Goal: Task Accomplishment & Management: Complete application form

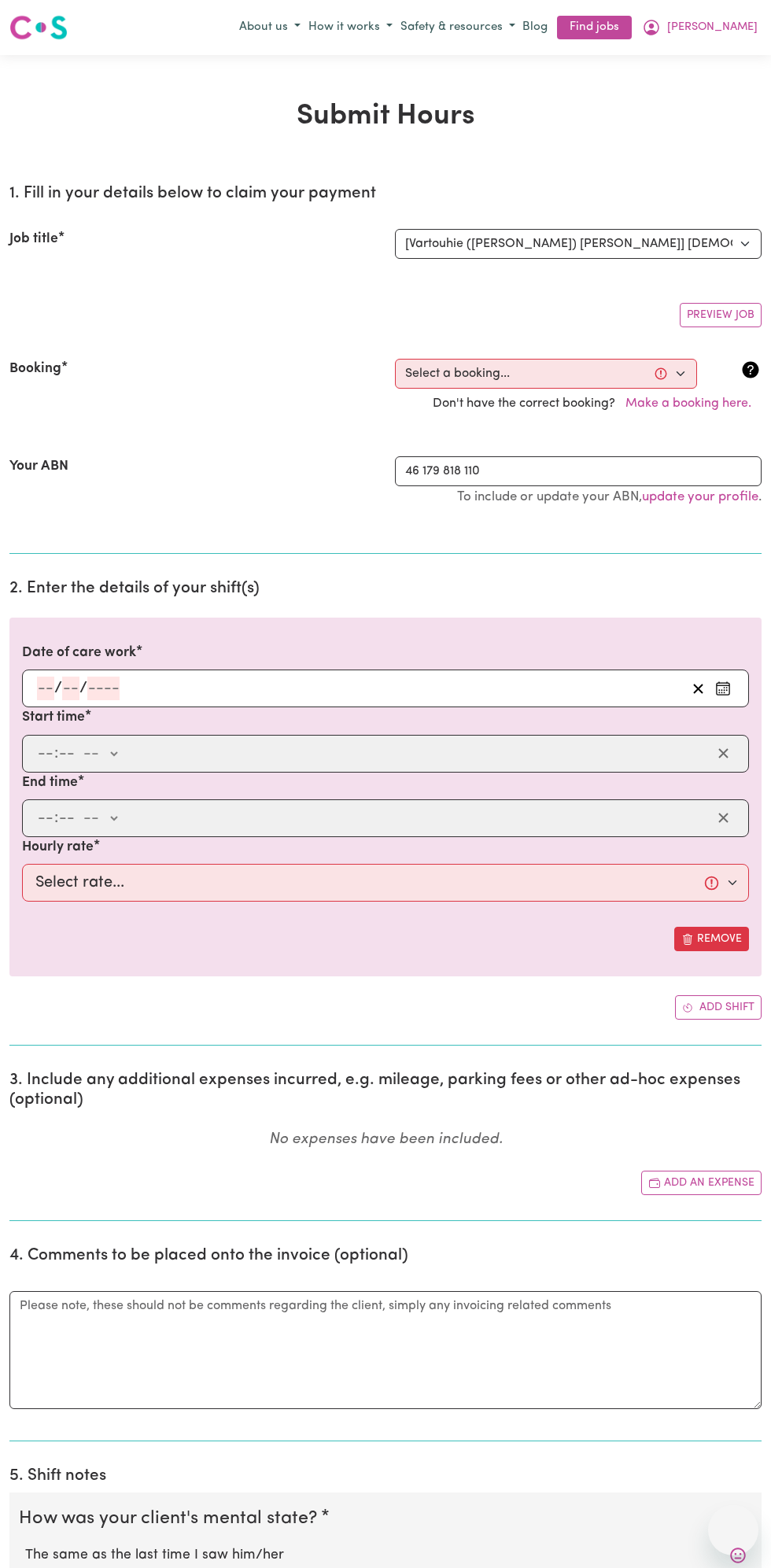
select select "13810"
click at [107, 592] on h2 "2. Enter the details of your shift(s)" at bounding box center [385, 589] width 752 height 20
click at [113, 684] on input "number" at bounding box center [103, 688] width 32 height 24
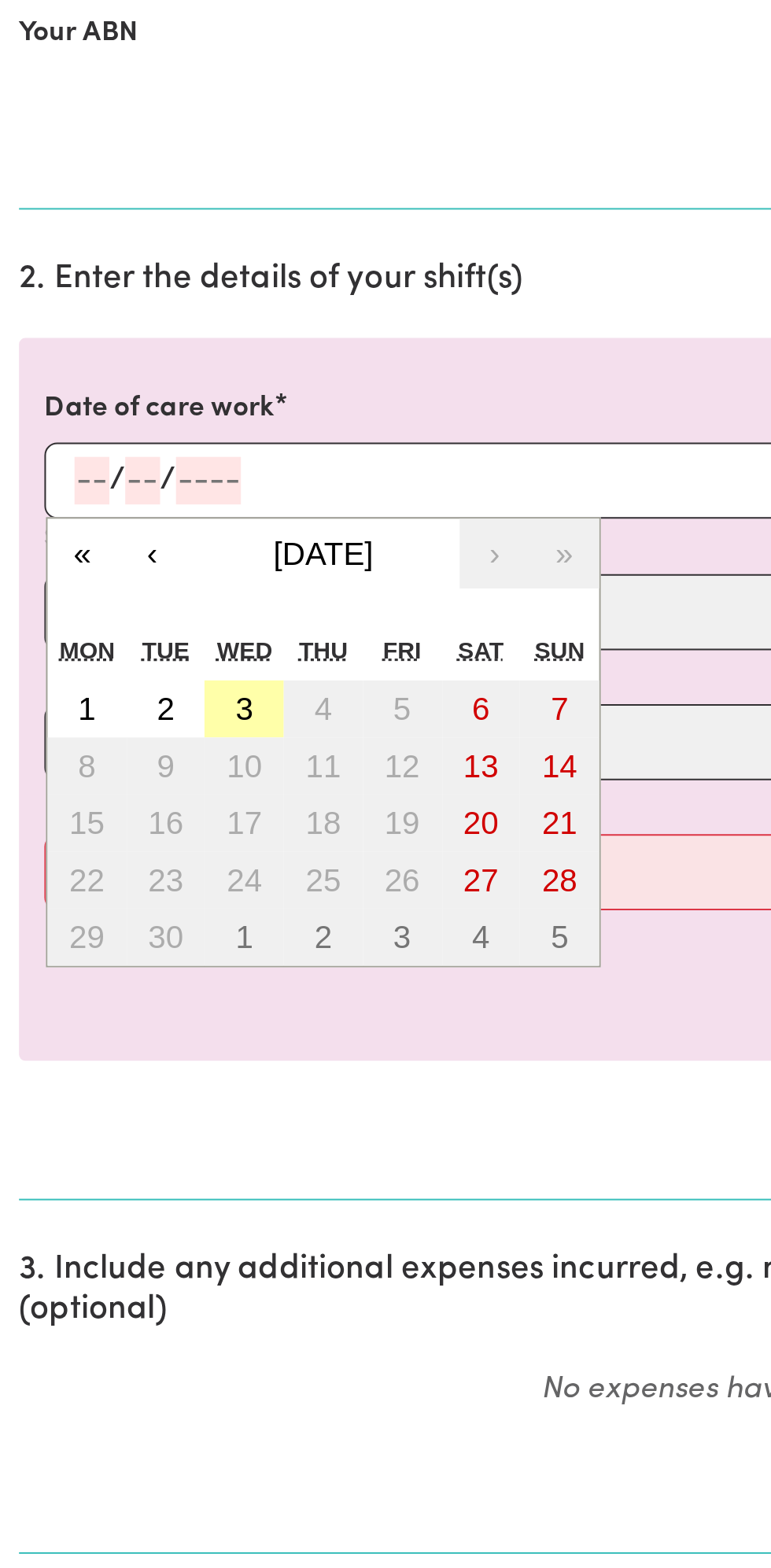
click at [123, 796] on abbr "3" at bounding box center [121, 802] width 9 height 17
type input "[DATE]"
type input "3"
type input "9"
type input "2025"
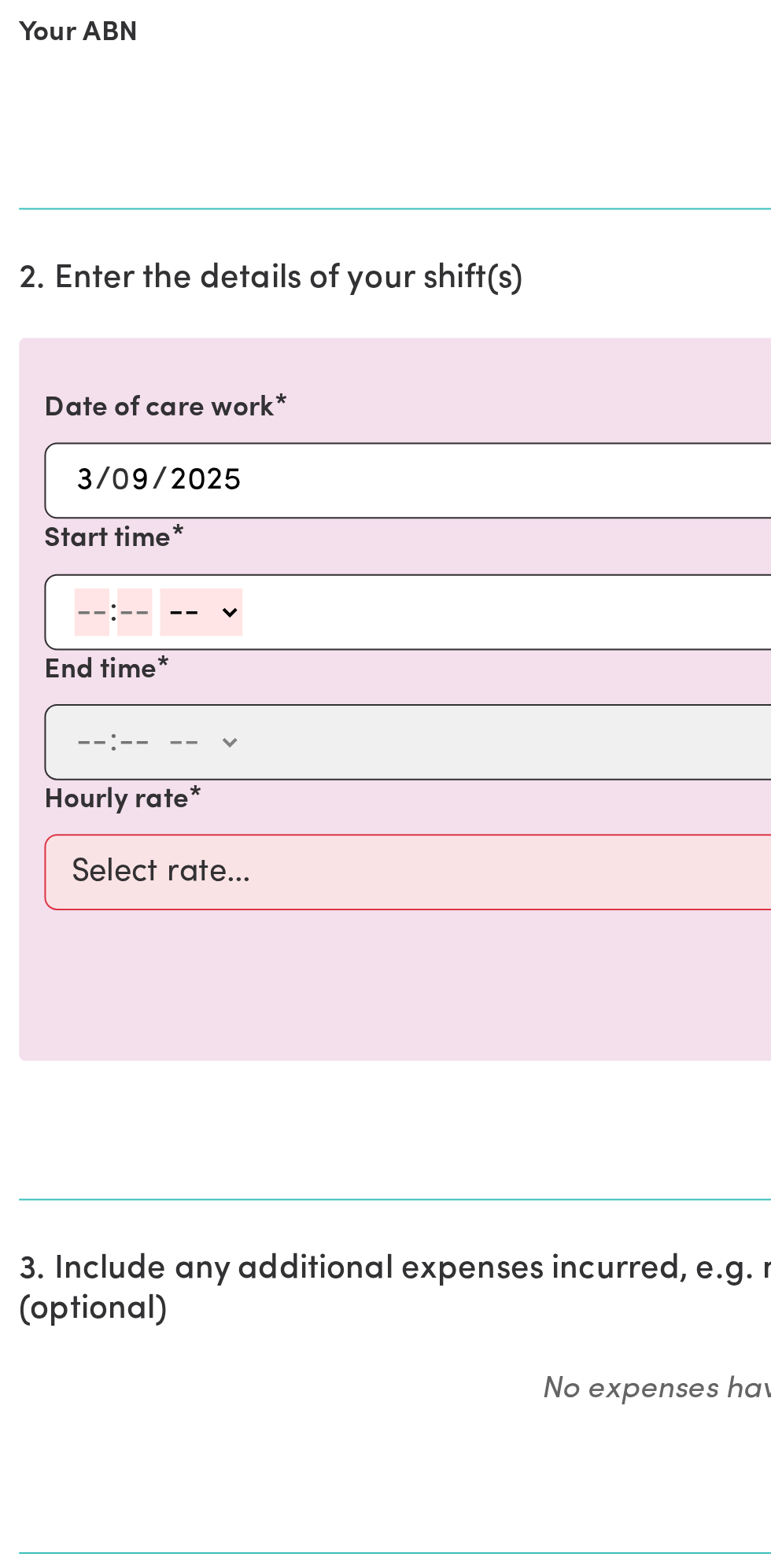
click at [47, 756] on input "number" at bounding box center [45, 754] width 17 height 24
type input "12"
type input "0"
click at [184, 746] on div "12 : 0 0 -- am pm" at bounding box center [373, 754] width 675 height 24
click at [119, 749] on select "-- am pm" at bounding box center [102, 754] width 41 height 24
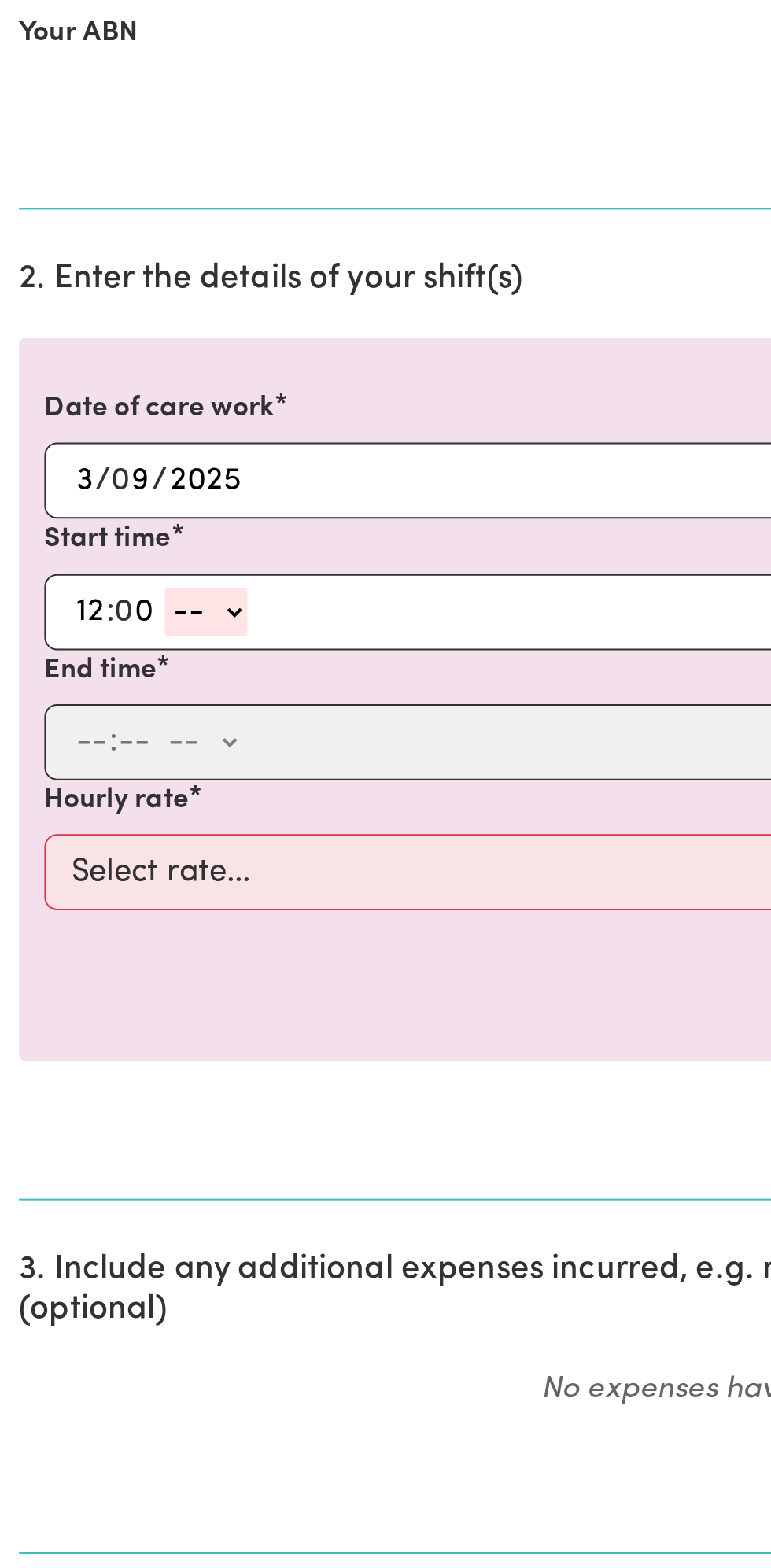
select select "pm"
click at [82, 742] on select "-- am pm" at bounding box center [102, 754] width 41 height 24
type input "12:00"
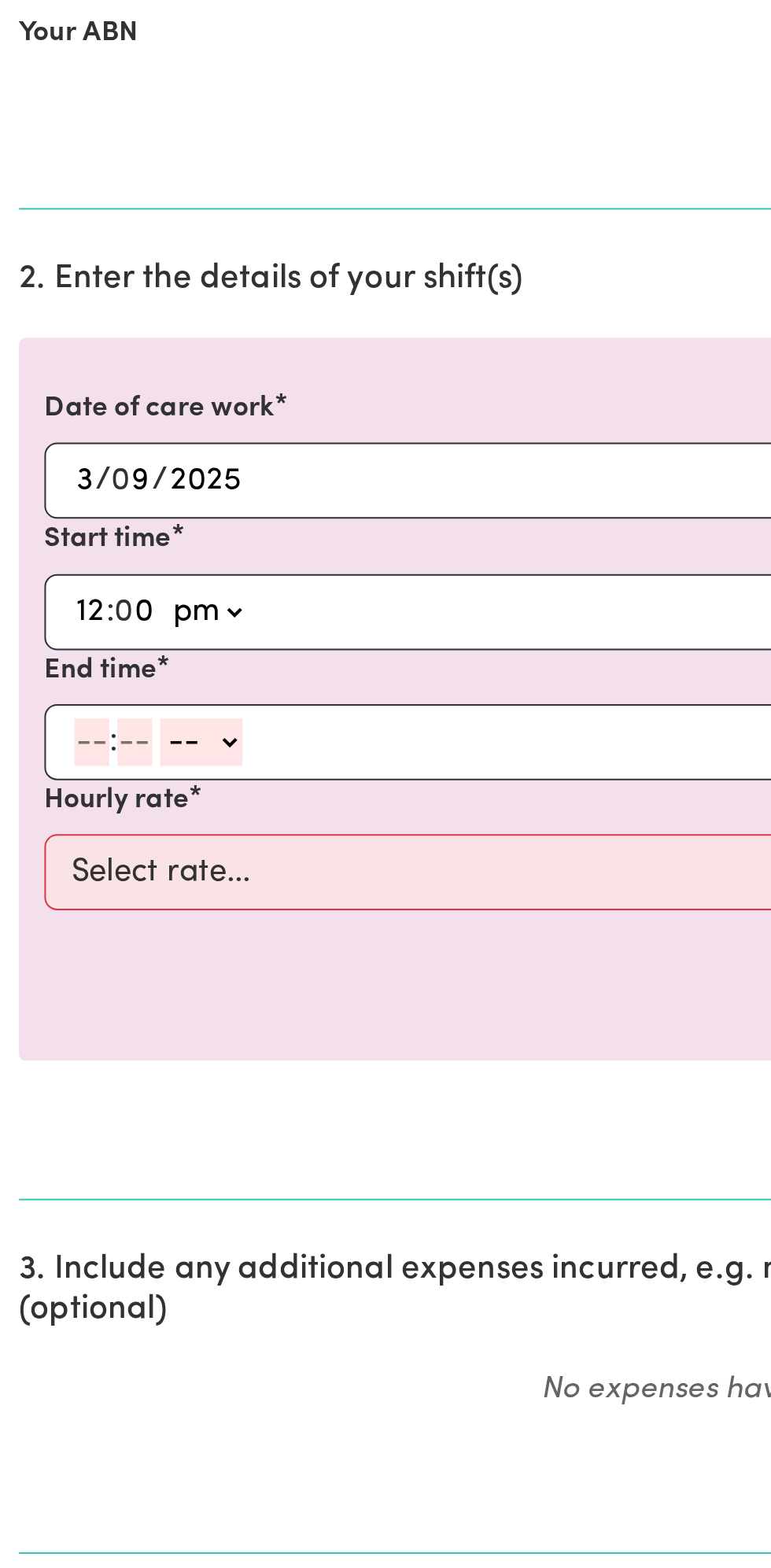
click at [43, 821] on input "number" at bounding box center [45, 818] width 17 height 24
type input "1"
click at [60, 812] on input "number" at bounding box center [59, 818] width 17 height 24
type input "0"
click at [114, 814] on select "-- am pm" at bounding box center [97, 818] width 41 height 24
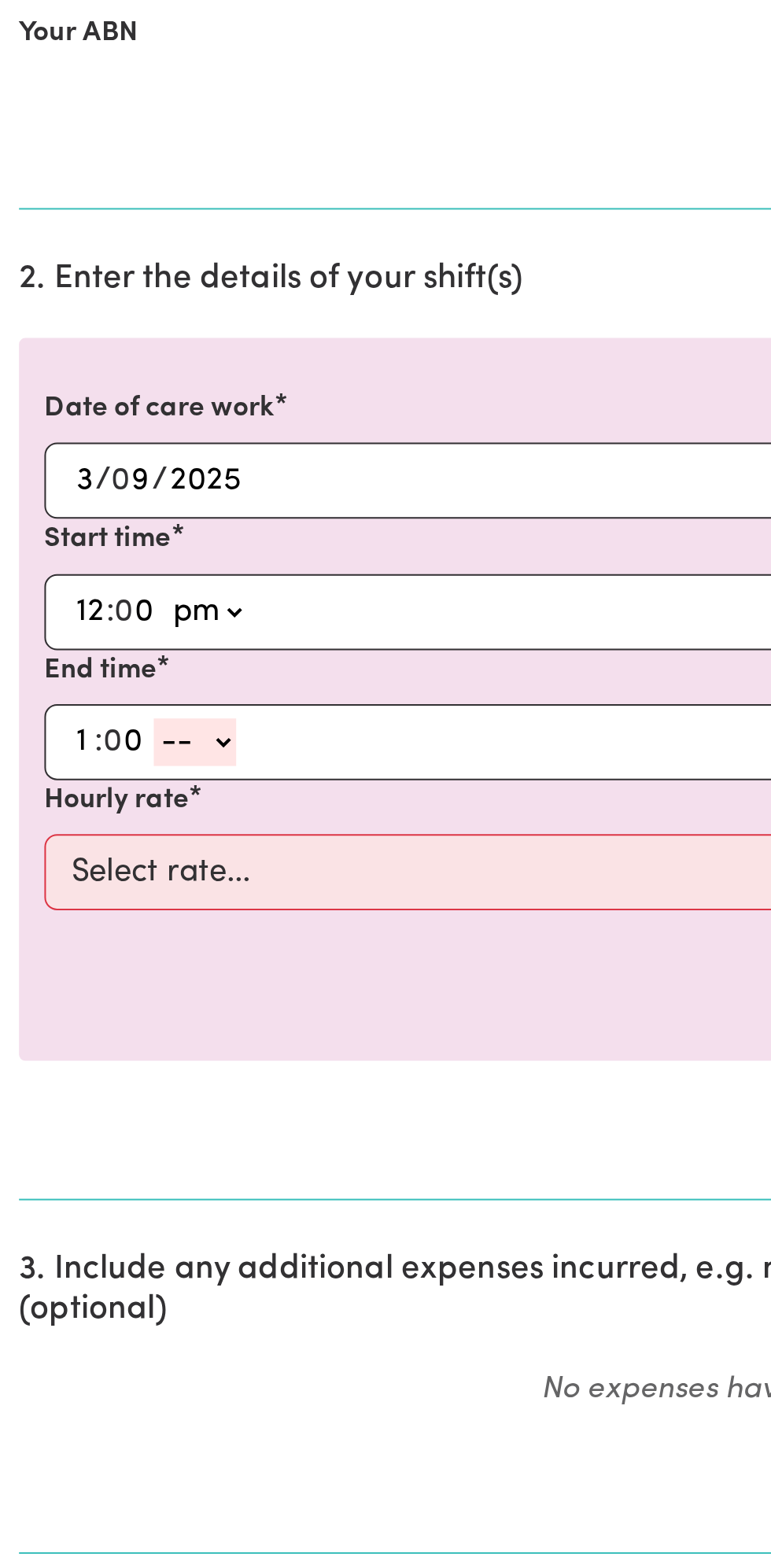
select select "pm"
click at [77, 807] on select "-- am pm" at bounding box center [97, 818] width 41 height 24
type input "13:00"
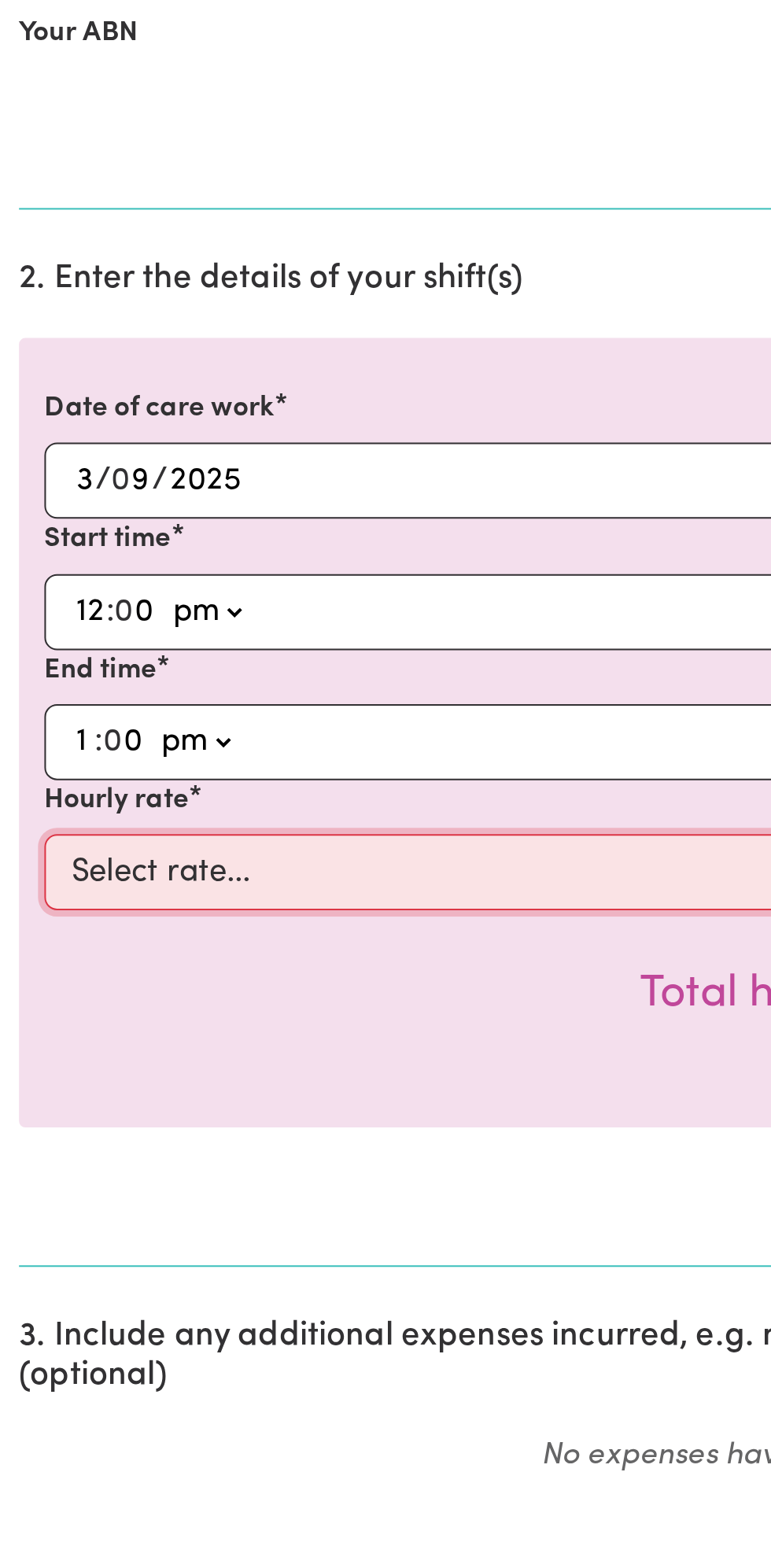
click at [209, 878] on select "Select rate... $49.00 (Weekday) $60.00 ([DATE])" at bounding box center [386, 883] width 727 height 38
select select "49-Weekday"
click at [22, 864] on select "Select rate... $49.00 (Weekday) $60.00 ([DATE])" at bounding box center [386, 883] width 727 height 38
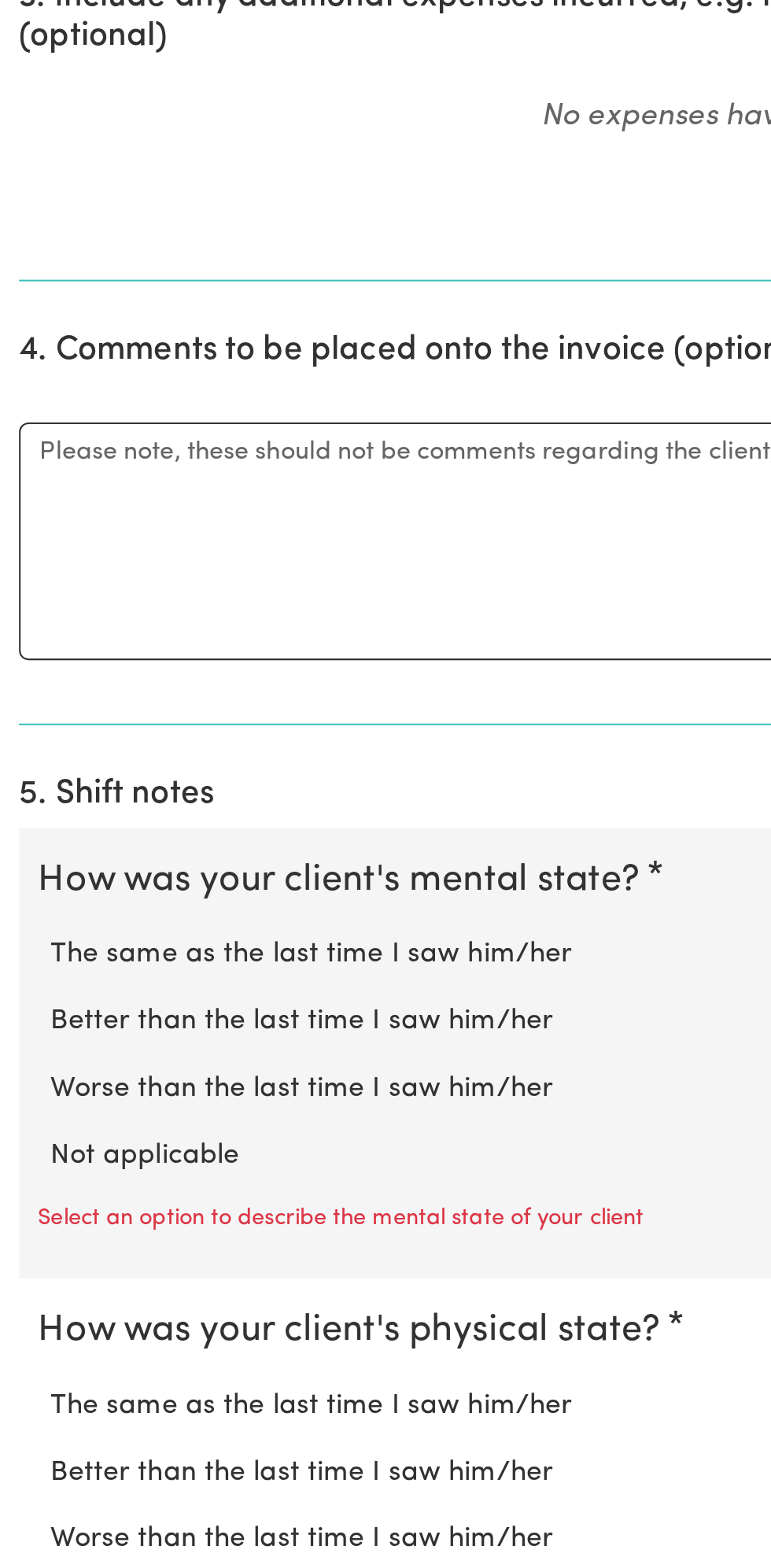
scroll to position [329, 0]
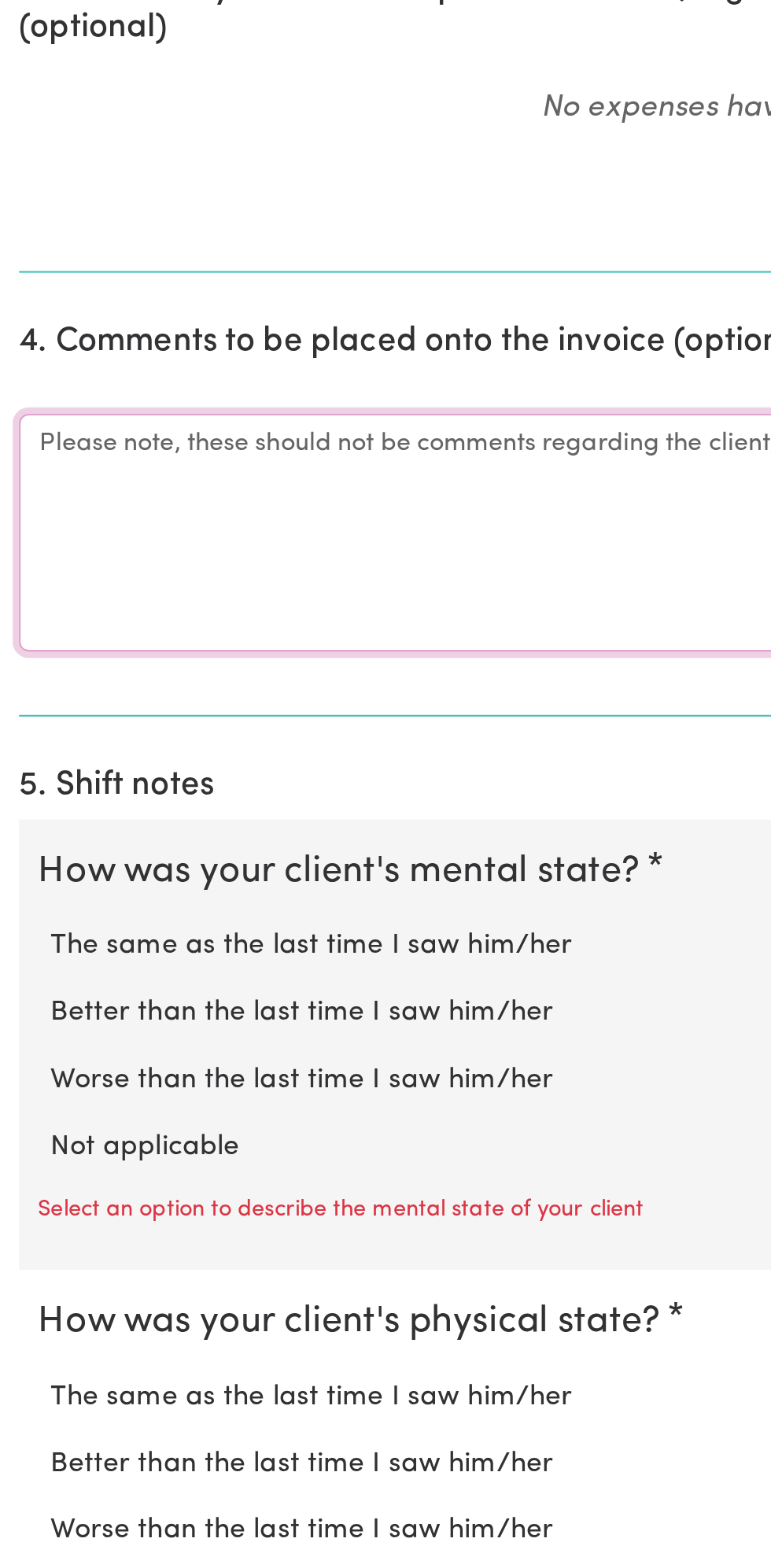
click at [84, 1046] on textarea "Comments" at bounding box center [385, 1054] width 752 height 118
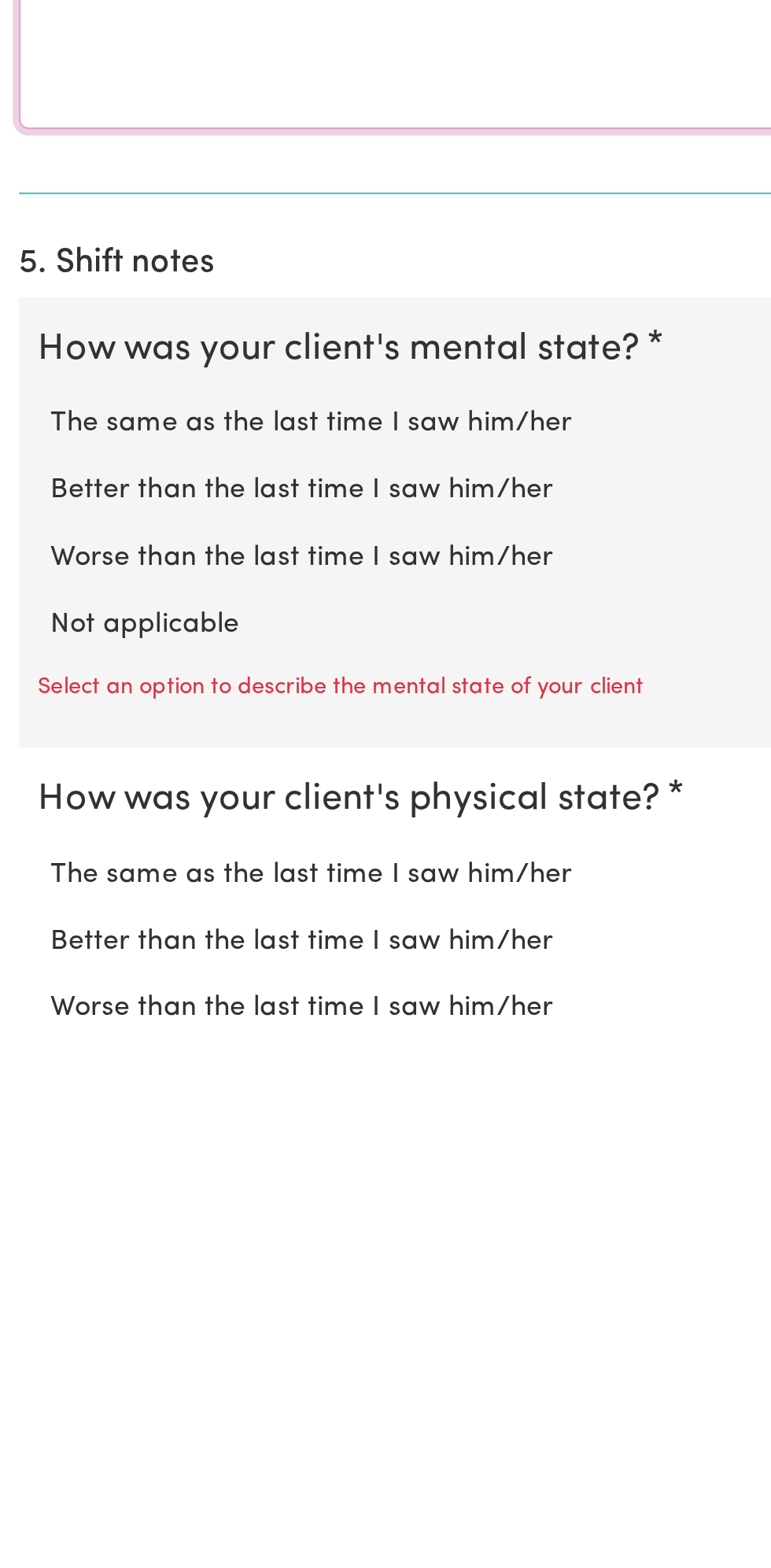
type textarea "All good"
click at [112, 1350] on label "Not applicable" at bounding box center [386, 1360] width 721 height 21
click at [26, 1349] on input "Not applicable" at bounding box center [25, 1349] width 1 height 1
radio input "true"
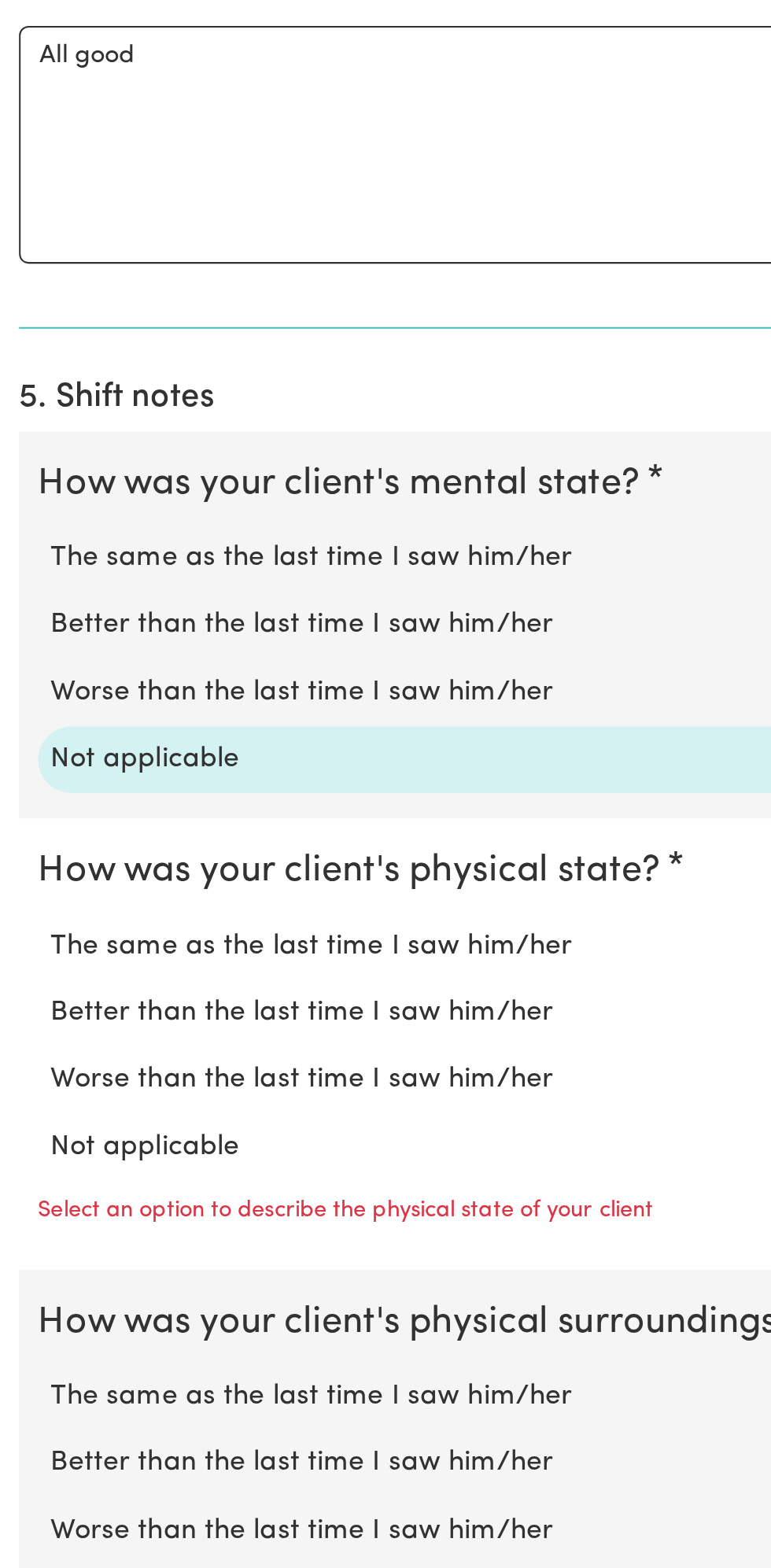
scroll to position [525, 0]
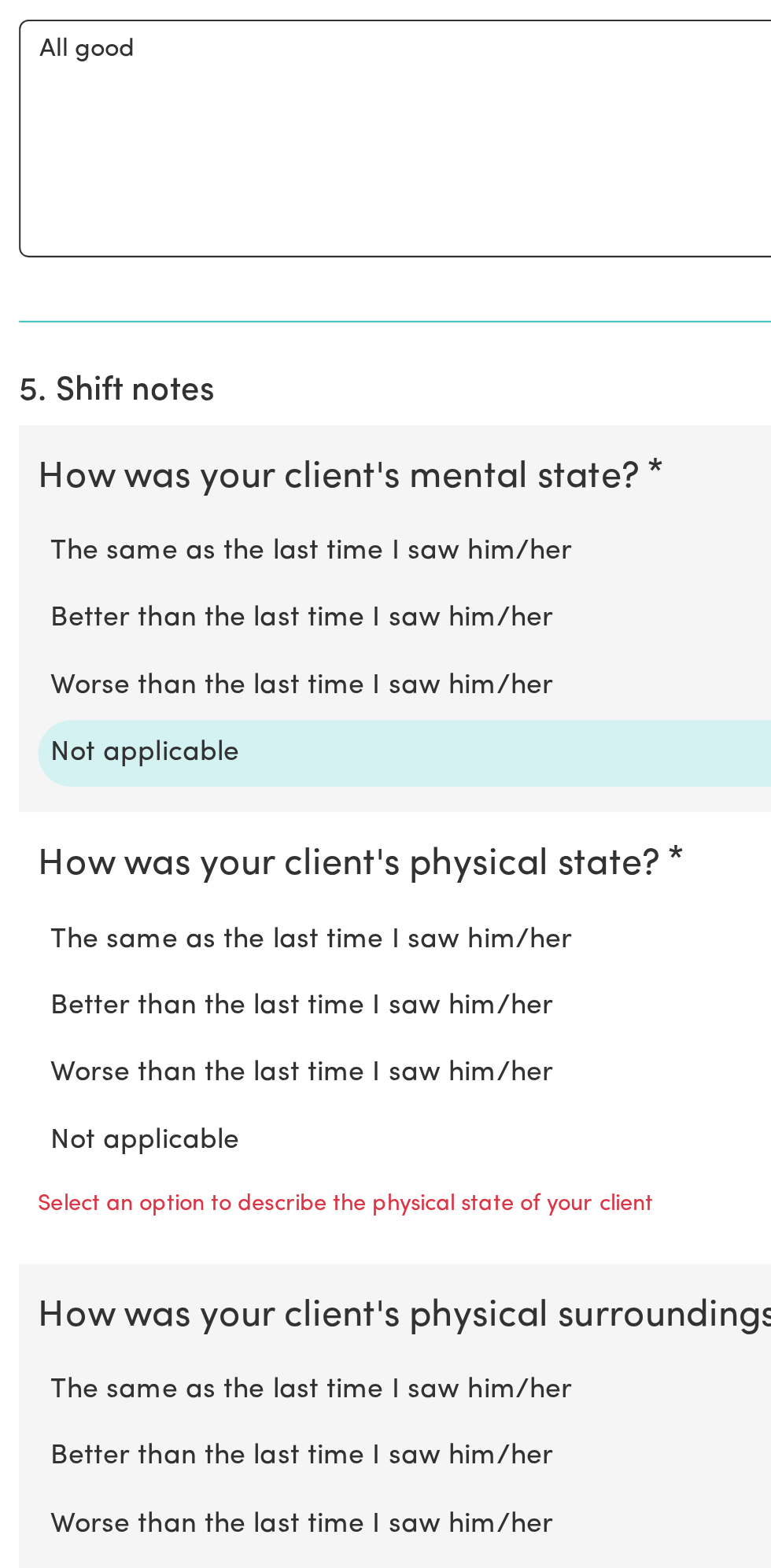
click at [109, 1346] on label "Not applicable" at bounding box center [386, 1356] width 721 height 21
click at [26, 1346] on input "Not applicable" at bounding box center [25, 1346] width 1 height 1
radio input "true"
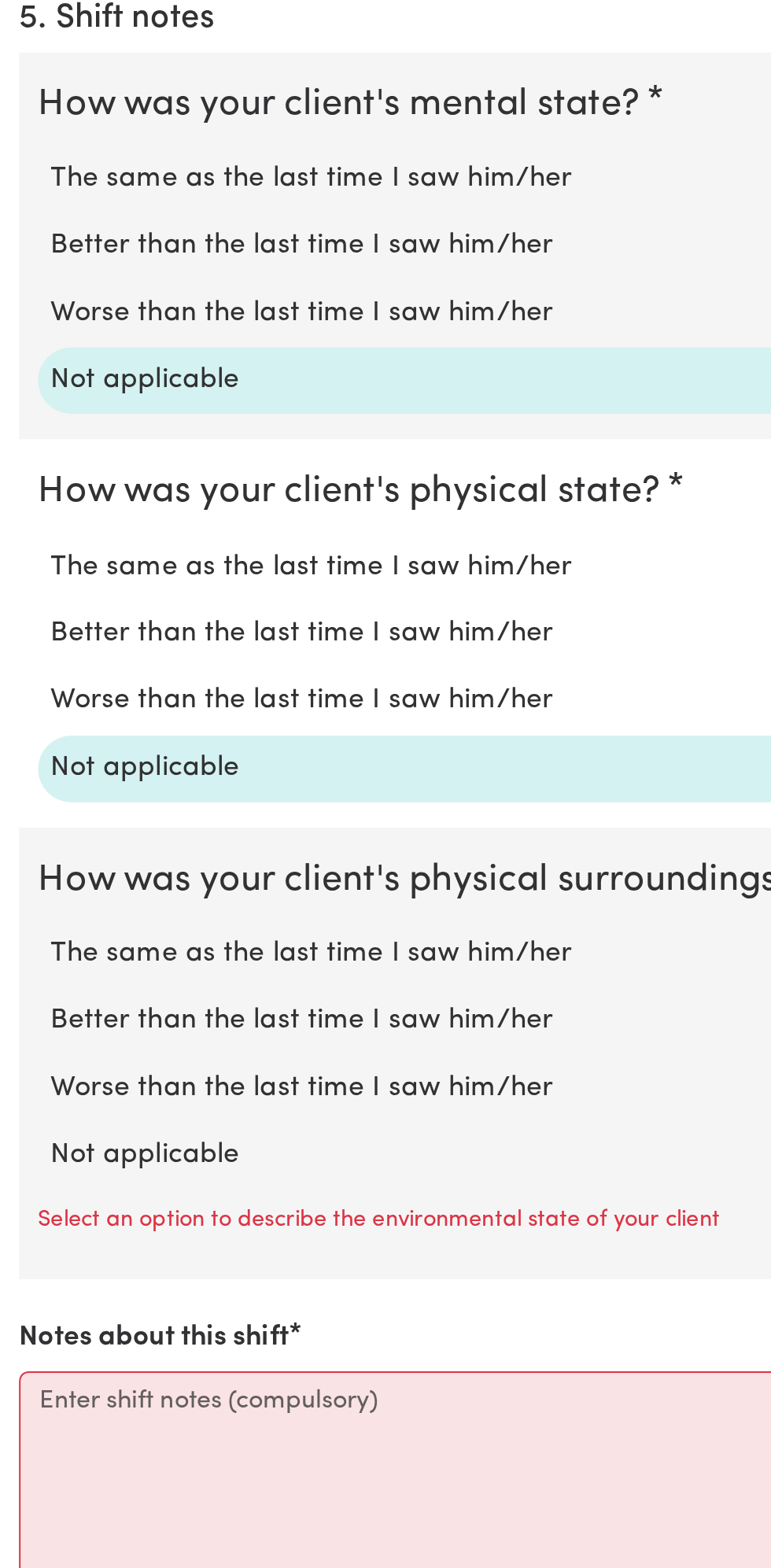
scroll to position [709, 0]
click at [110, 1354] on label "Not applicable" at bounding box center [386, 1364] width 721 height 21
click at [26, 1353] on input "Not applicable" at bounding box center [25, 1353] width 1 height 1
radio input "true"
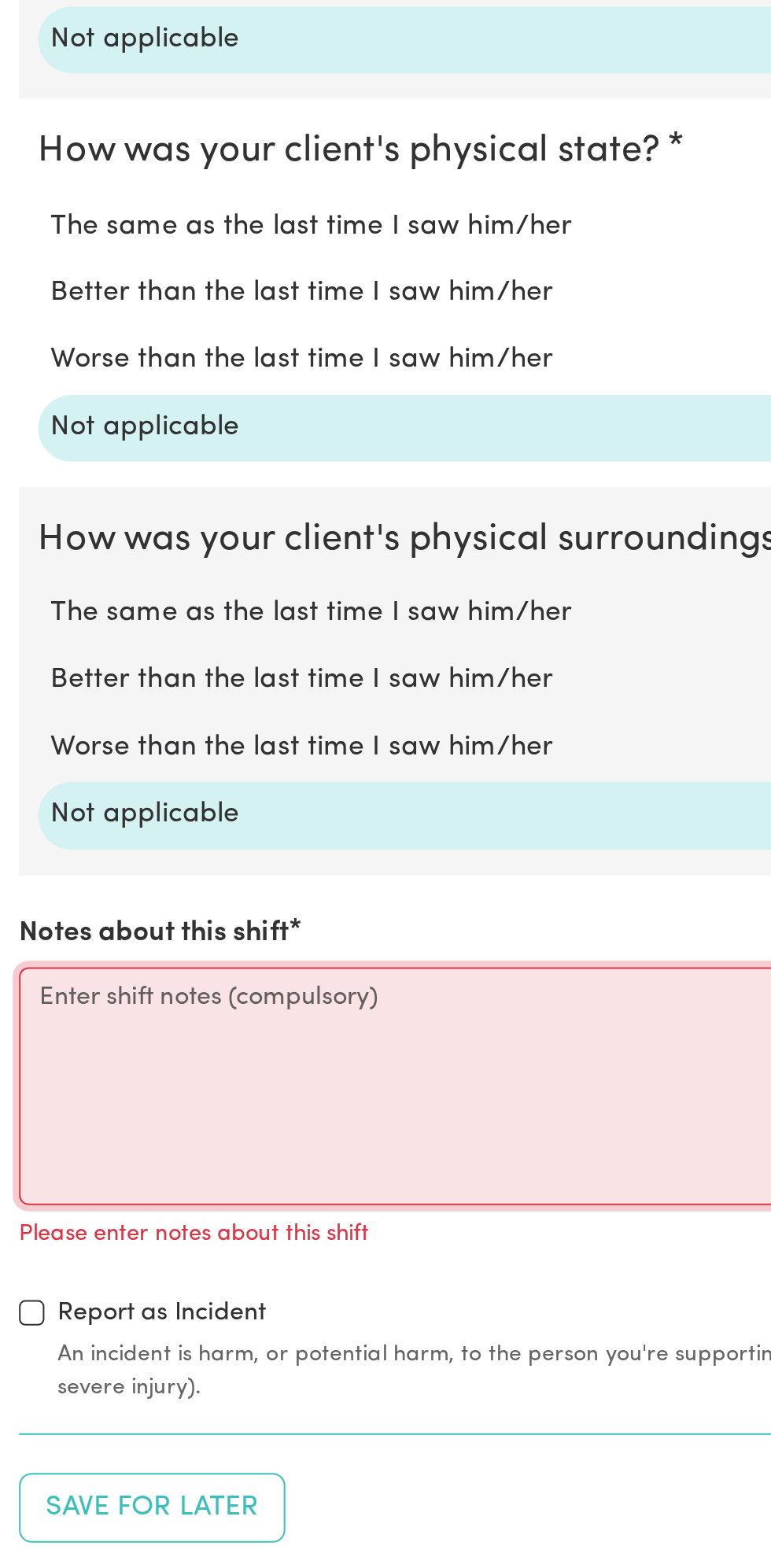
click at [108, 1320] on textarea "Notes about this shift" at bounding box center [385, 1328] width 752 height 118
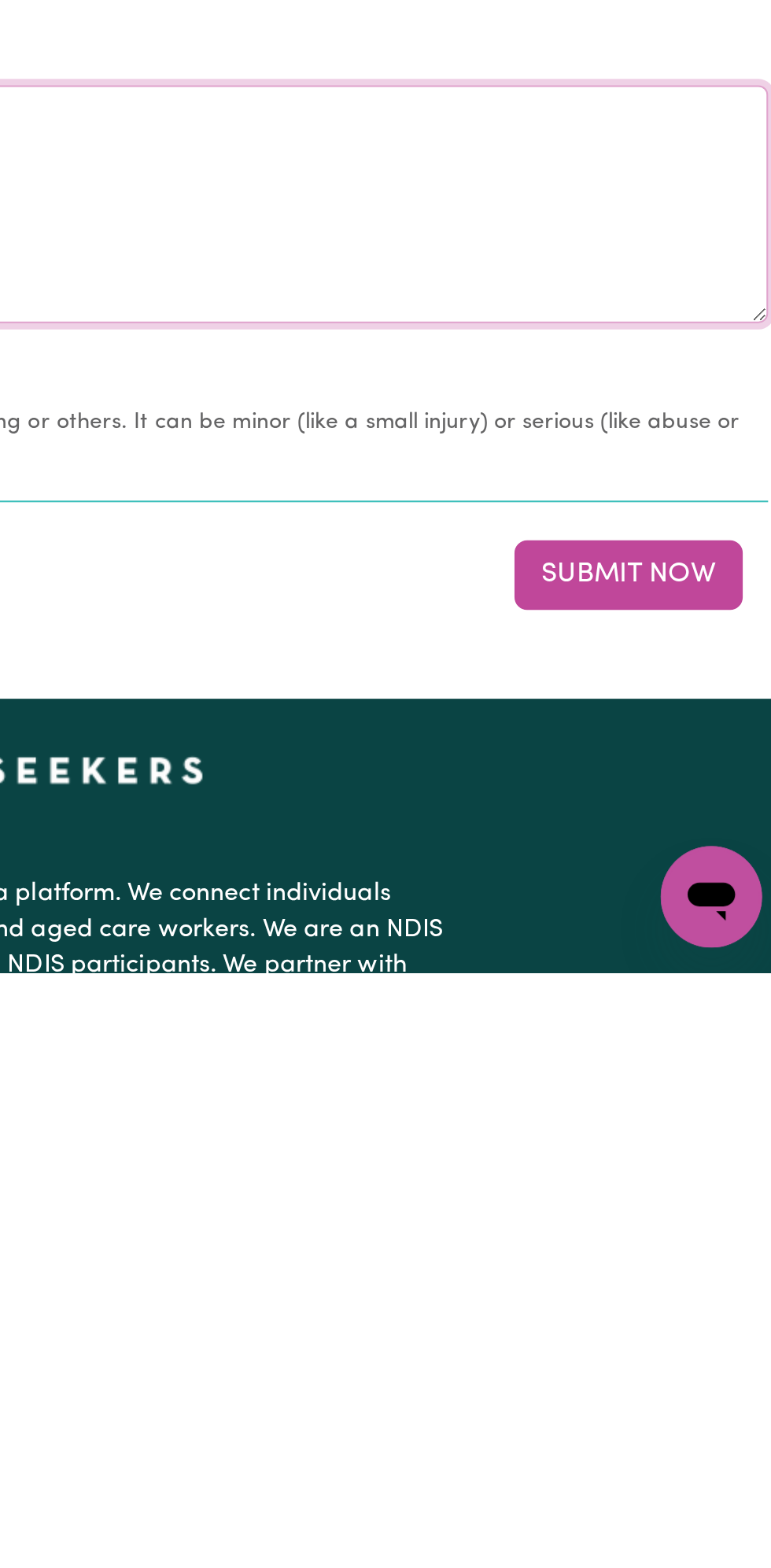
scroll to position [1022, 0]
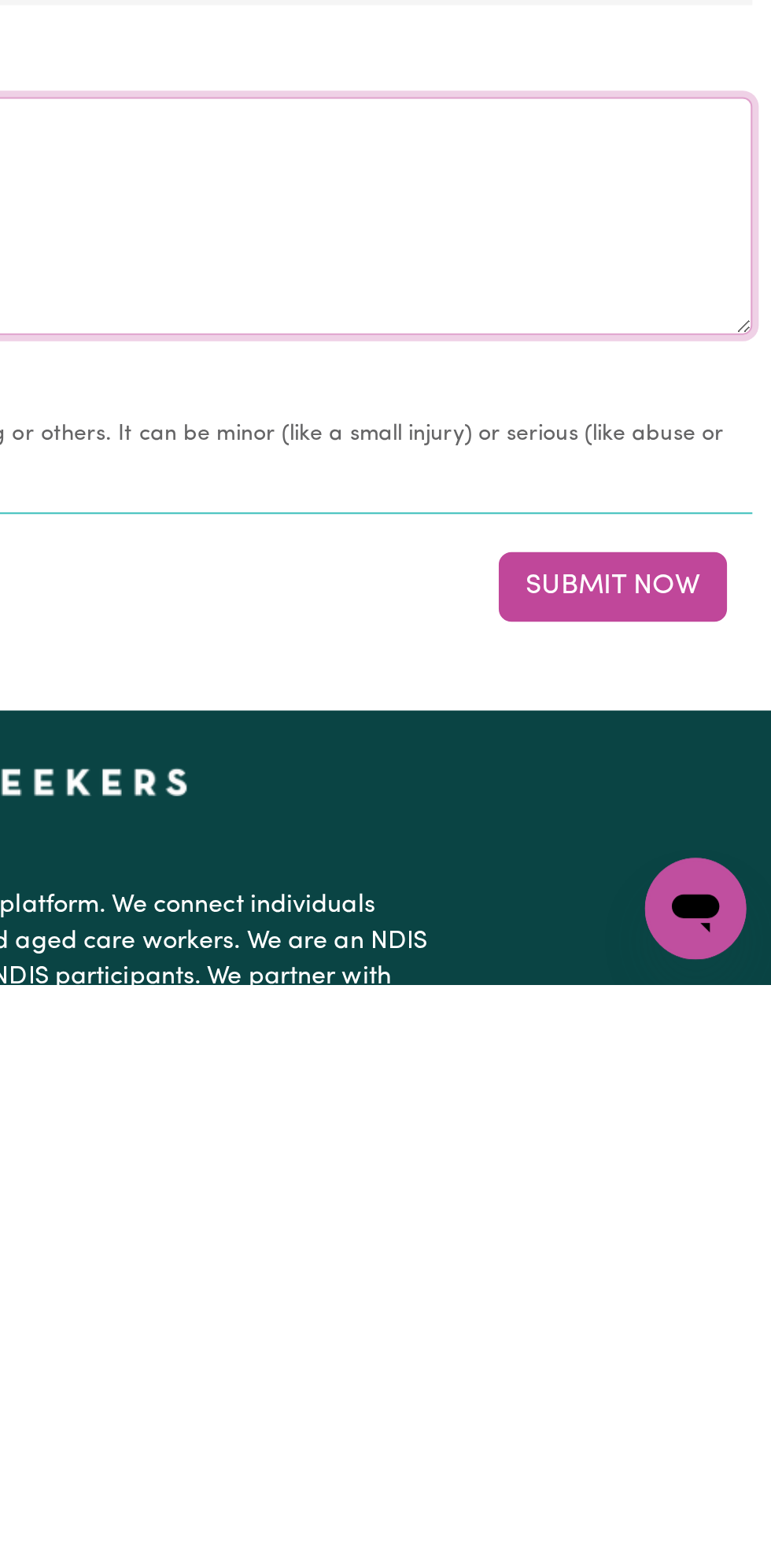
type textarea "All good nothing changes"
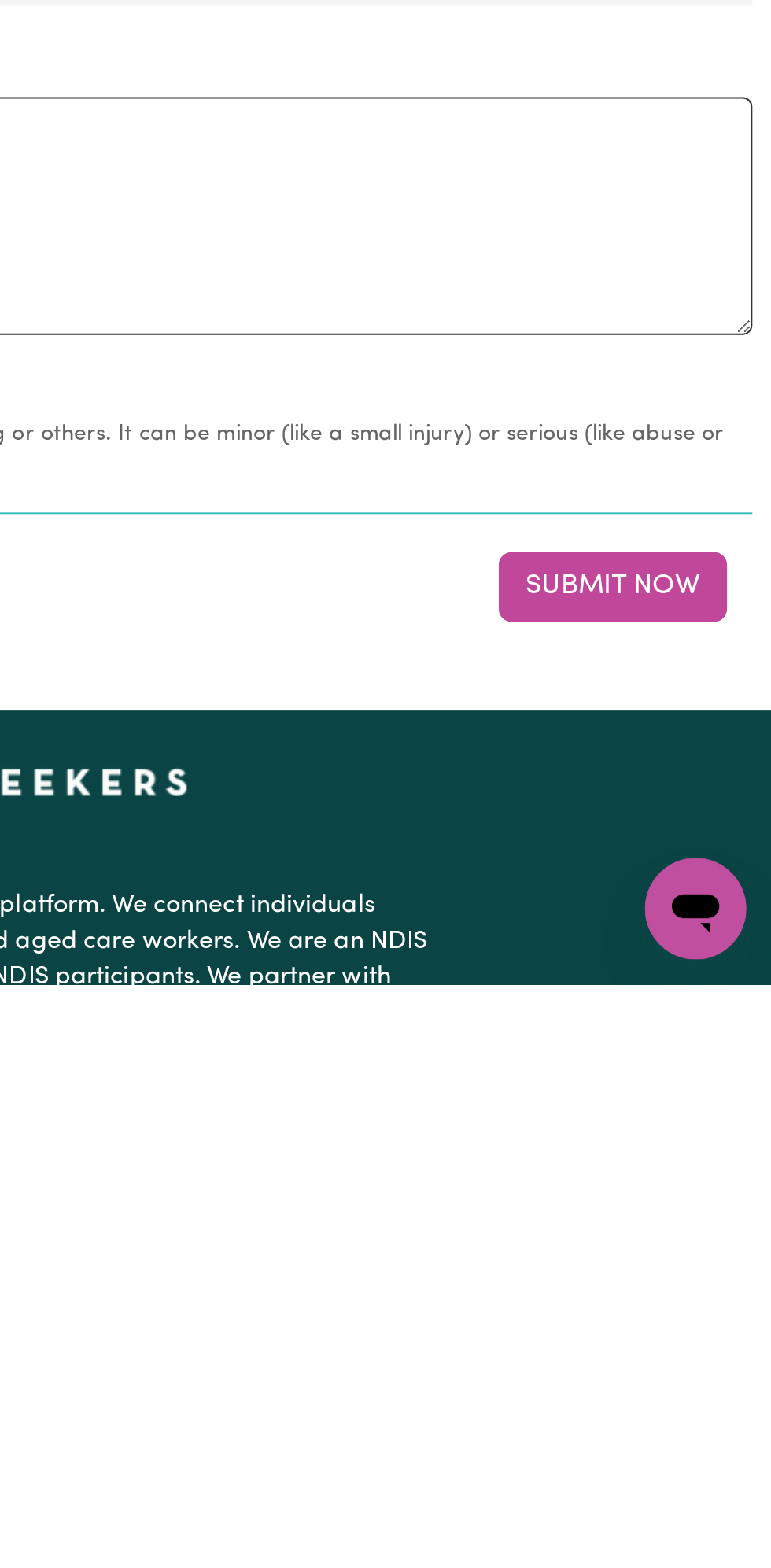
click at [699, 1370] on button "Submit Now" at bounding box center [693, 1371] width 114 height 35
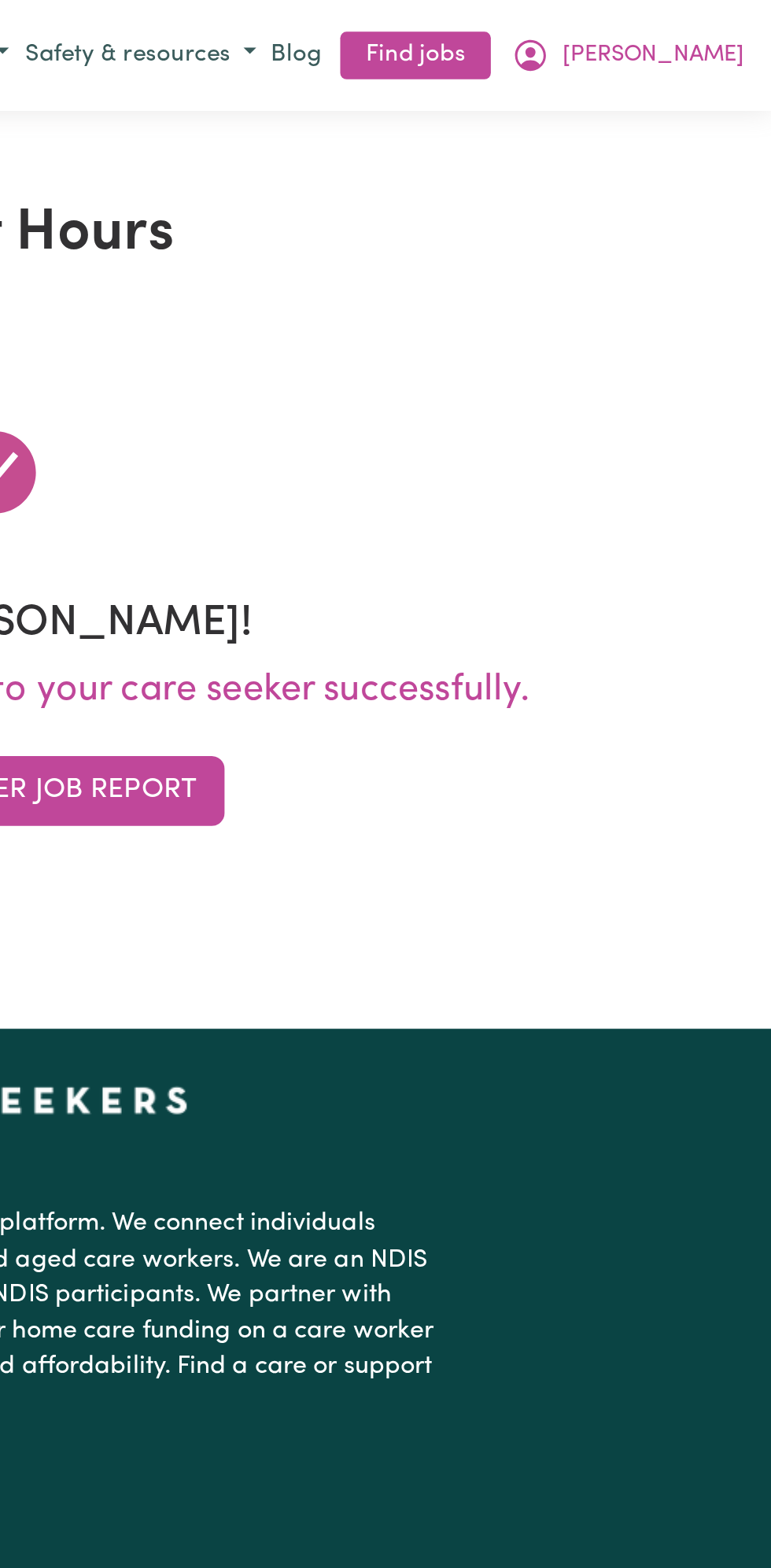
scroll to position [0, 0]
